Goal: Find specific page/section: Find specific page/section

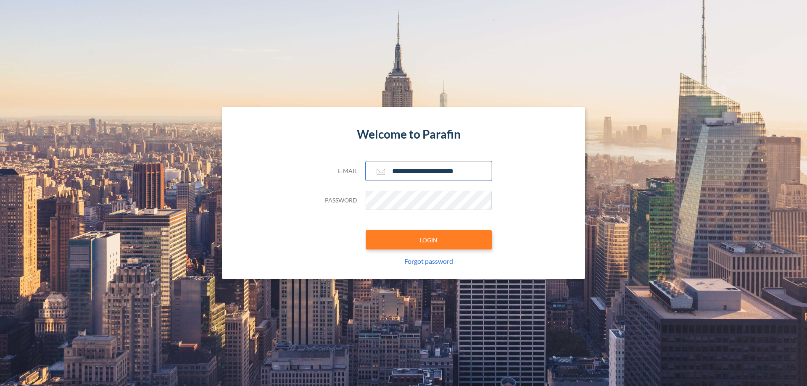
type input "**********"
click at [429, 240] on button "LOGIN" at bounding box center [429, 239] width 126 height 19
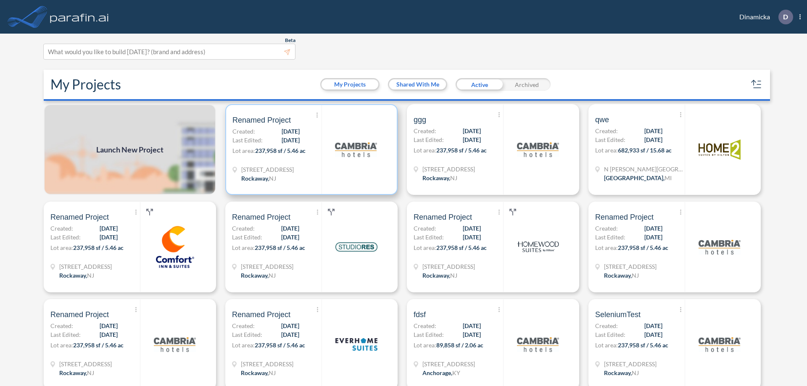
scroll to position [2, 0]
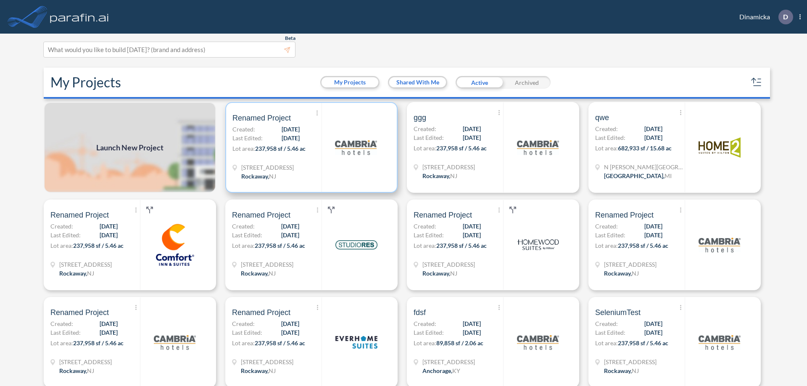
click at [310, 148] on p "Lot area: 237,958 sf / 5.46 ac" at bounding box center [276, 150] width 89 height 12
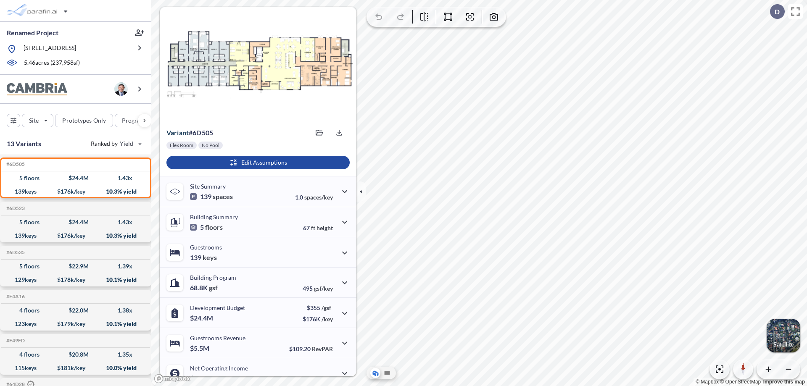
scroll to position [42, 0]
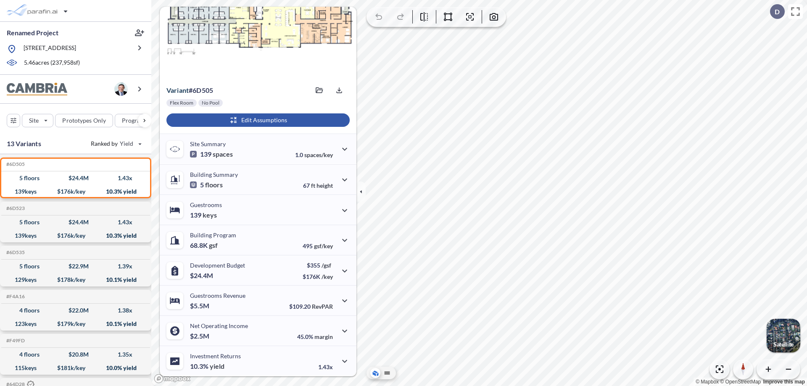
click at [257, 120] on div "button" at bounding box center [257, 119] width 183 height 13
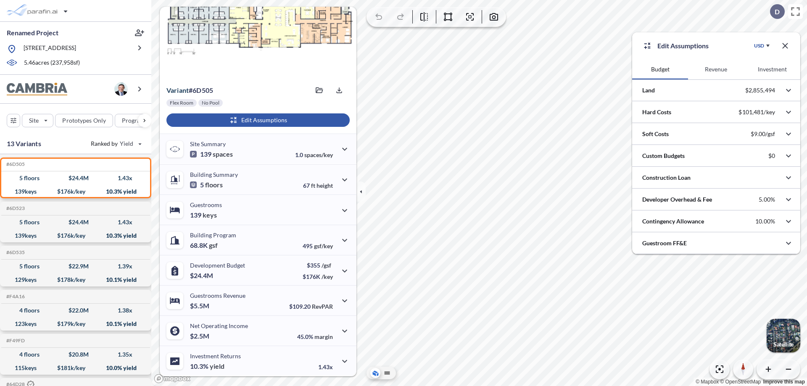
click at [716, 69] on button "Revenue" at bounding box center [716, 69] width 56 height 20
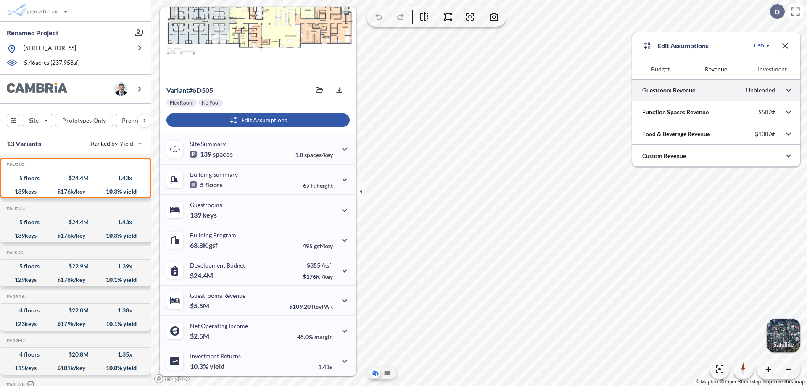
click at [716, 90] on div at bounding box center [716, 89] width 168 height 21
